Goal: Find specific page/section: Find specific page/section

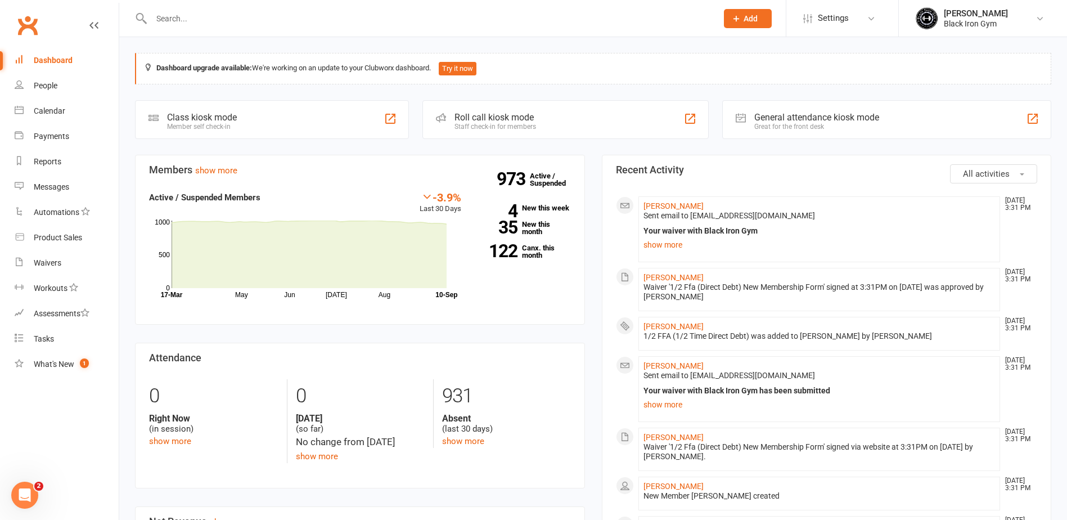
click at [564, 18] on input "text" at bounding box center [428, 19] width 561 height 16
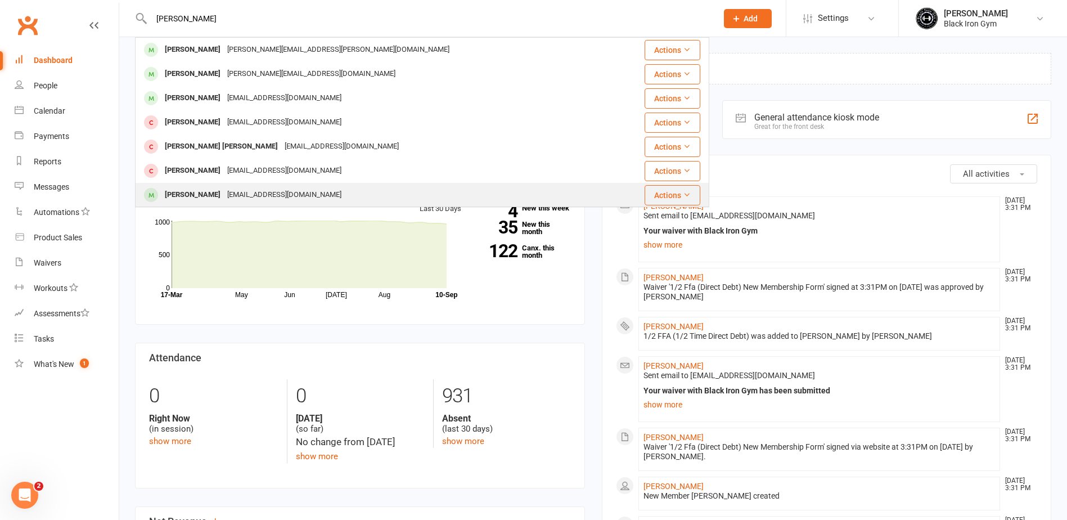
type input "[PERSON_NAME]"
click at [332, 188] on div "[PERSON_NAME] [EMAIL_ADDRESS][DOMAIN_NAME]" at bounding box center [374, 194] width 476 height 23
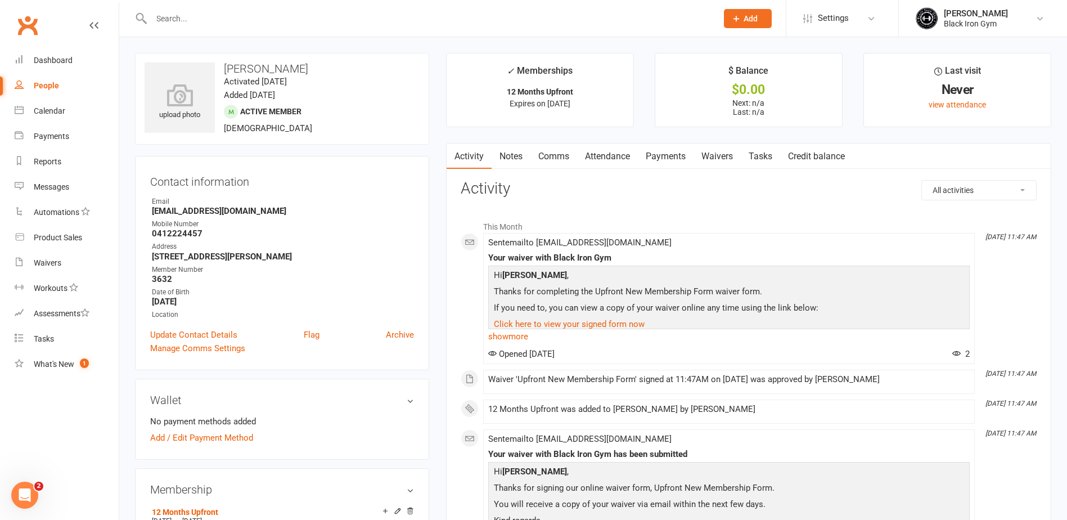
click at [521, 19] on input "text" at bounding box center [428, 19] width 561 height 16
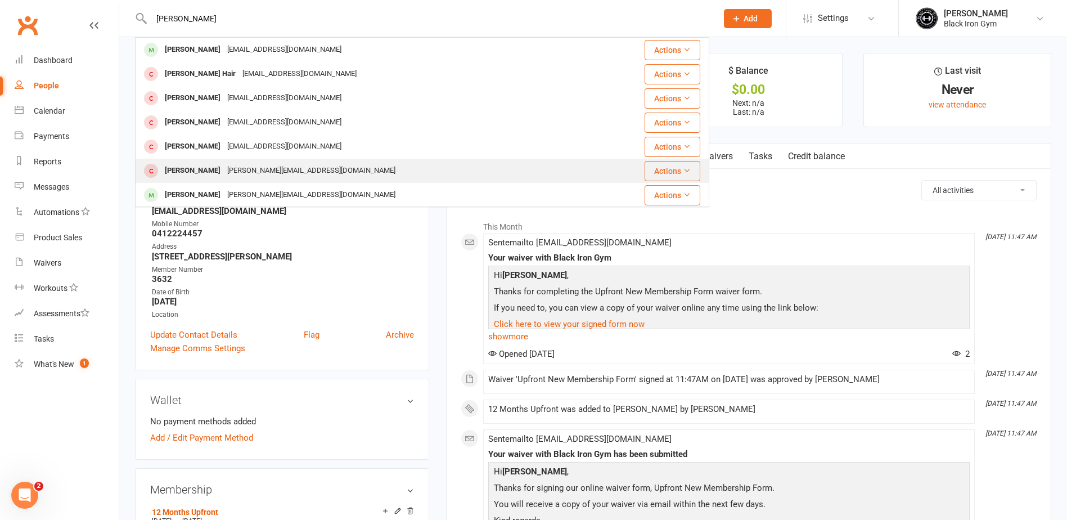
type input "[PERSON_NAME]"
click at [293, 163] on div "[PERSON_NAME][EMAIL_ADDRESS][DOMAIN_NAME]" at bounding box center [311, 171] width 175 height 16
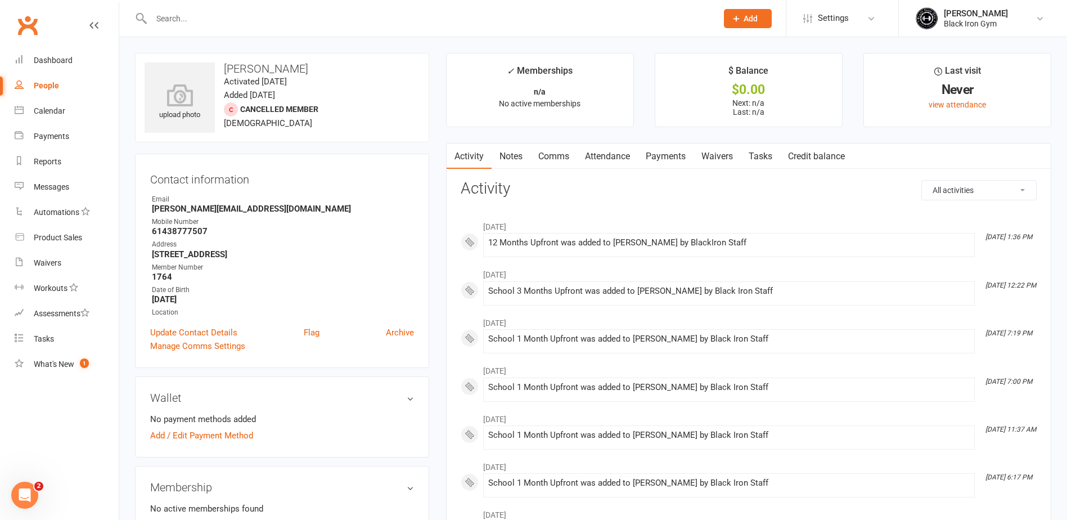
click at [484, 30] on div at bounding box center [422, 18] width 574 height 37
click at [487, 25] on input "text" at bounding box center [428, 19] width 561 height 16
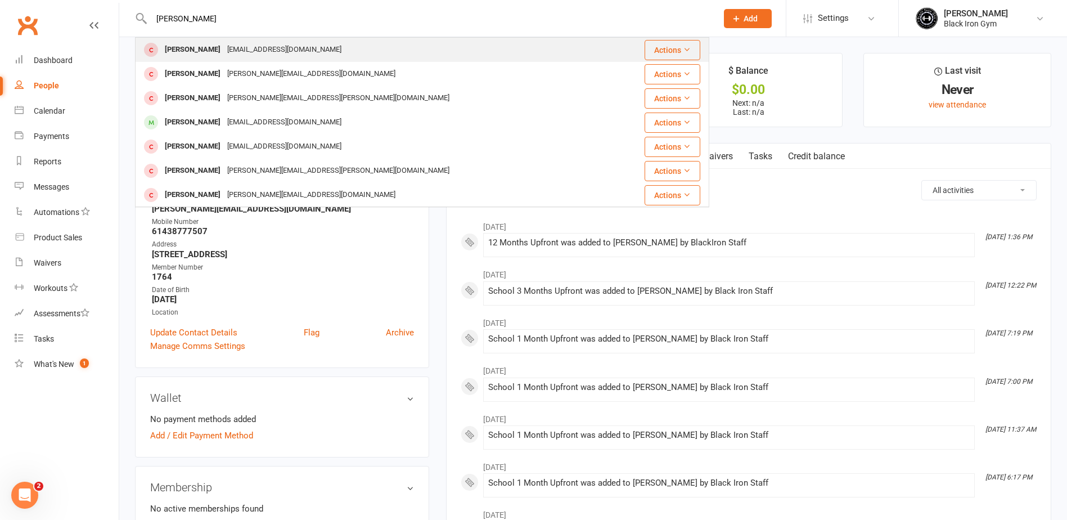
type input "[PERSON_NAME]"
click at [166, 56] on div "[PERSON_NAME]" at bounding box center [192, 50] width 62 height 16
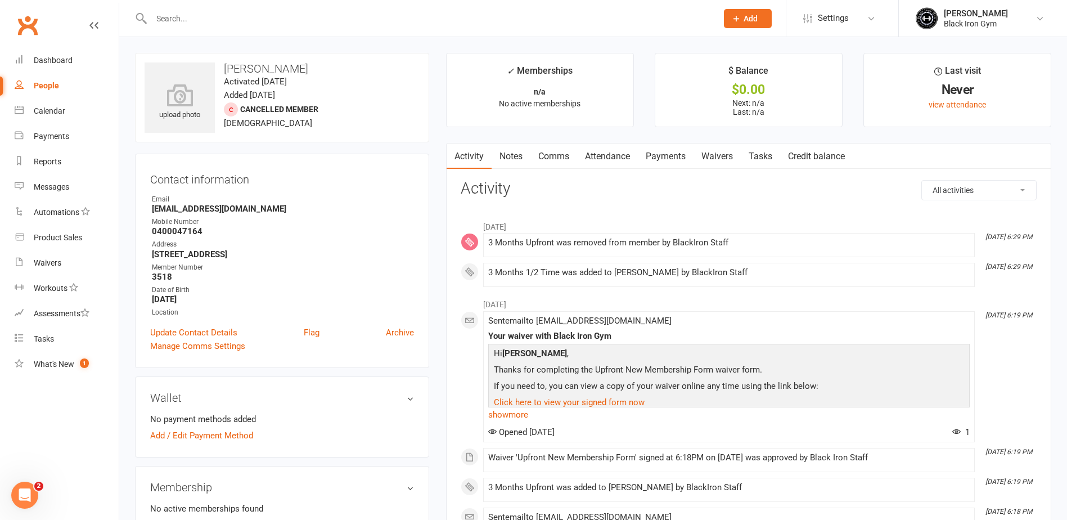
click at [478, 17] on input "text" at bounding box center [428, 19] width 561 height 16
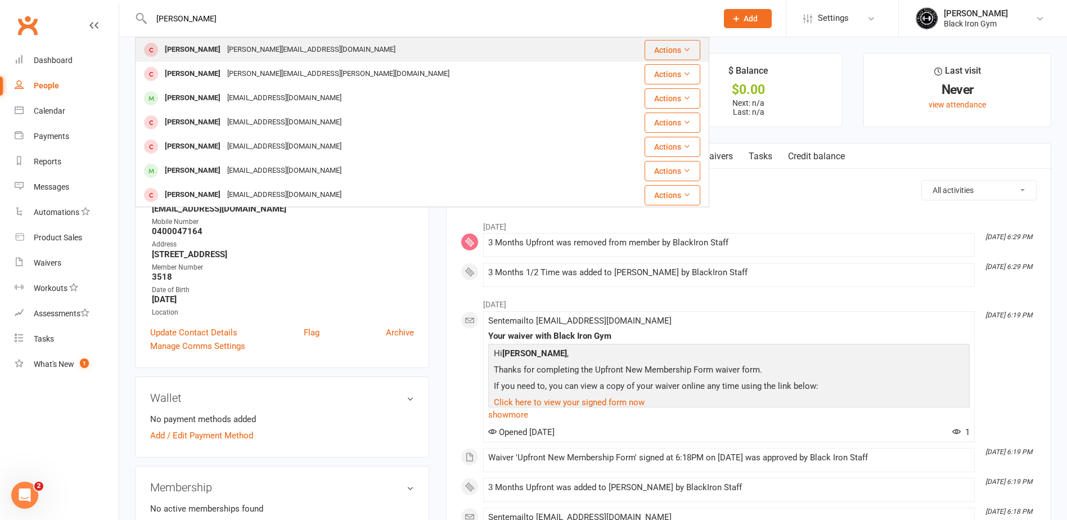
type input "[PERSON_NAME]"
click at [277, 53] on div "[PERSON_NAME][EMAIL_ADDRESS][DOMAIN_NAME]" at bounding box center [311, 50] width 175 height 16
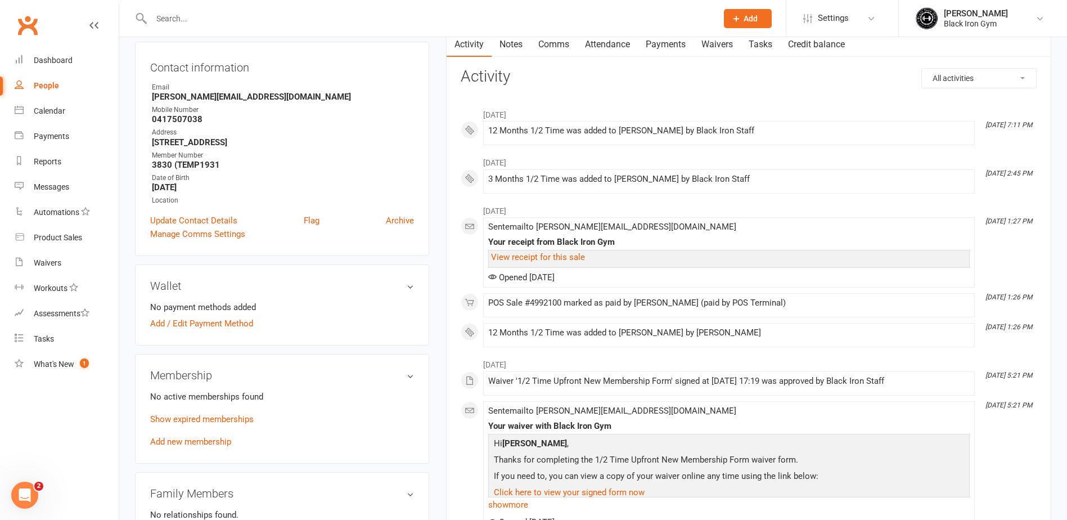
scroll to position [112, 0]
click at [235, 418] on link "Show expired memberships" at bounding box center [201, 418] width 103 height 10
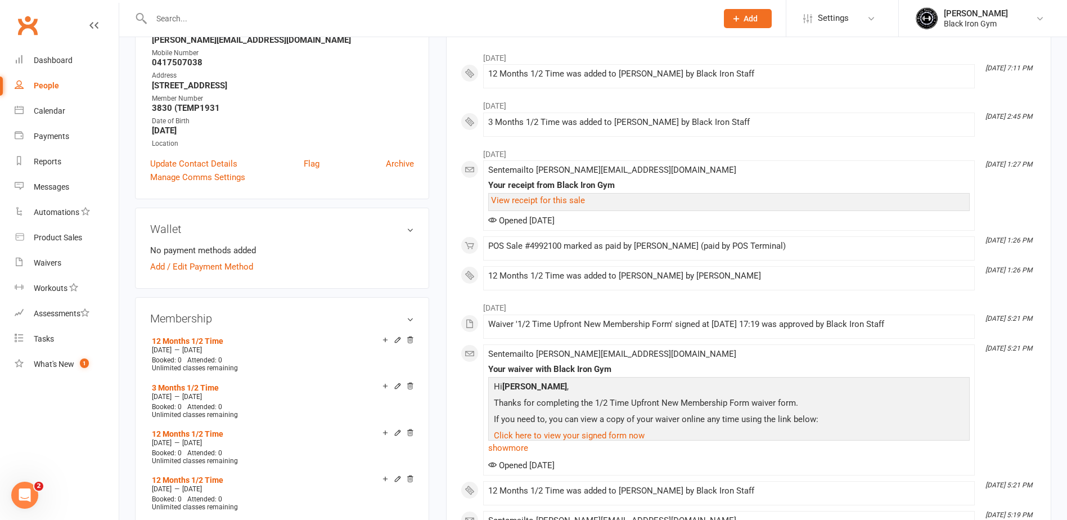
scroll to position [0, 0]
